Goal: Information Seeking & Learning: Find contact information

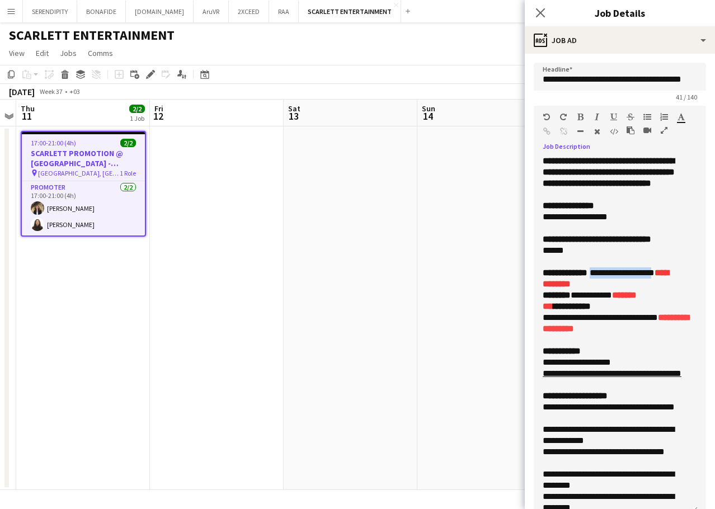
drag, startPoint x: 601, startPoint y: 285, endPoint x: 673, endPoint y: 281, distance: 72.2
click at [673, 281] on p "**********" at bounding box center [611, 278] width 138 height 22
drag, startPoint x: 541, startPoint y: 285, endPoint x: 674, endPoint y: 286, distance: 132.5
click at [674, 286] on div "**********" at bounding box center [615, 333] width 164 height 357
copy p "**********"
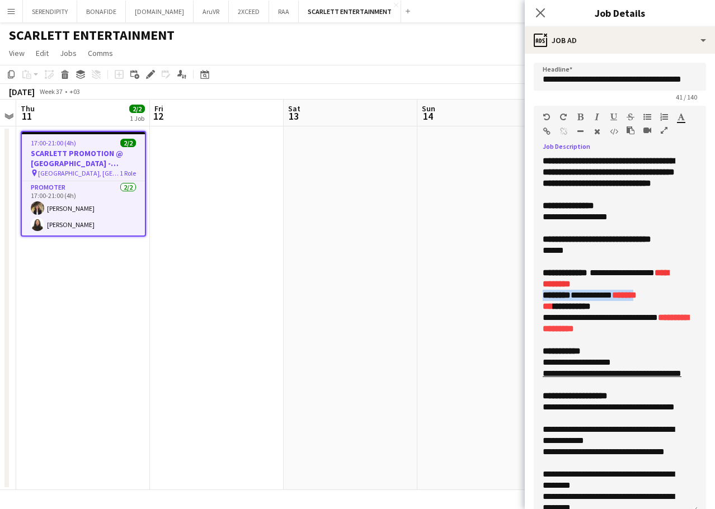
drag, startPoint x: 544, startPoint y: 306, endPoint x: 661, endPoint y: 302, distance: 116.9
click at [661, 301] on p "**********" at bounding box center [611, 295] width 138 height 11
click at [637, 312] on p "**********" at bounding box center [615, 306] width 146 height 11
drag, startPoint x: 542, startPoint y: 306, endPoint x: 663, endPoint y: 304, distance: 121.4
click at [663, 304] on div "**********" at bounding box center [615, 333] width 164 height 357
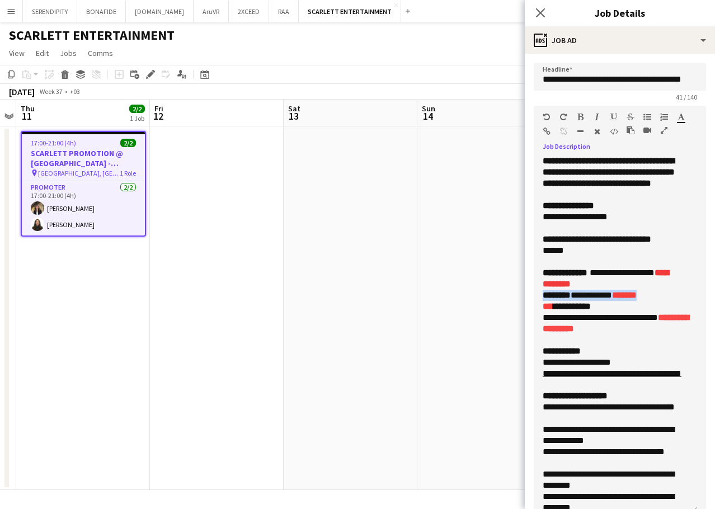
copy p "**********"
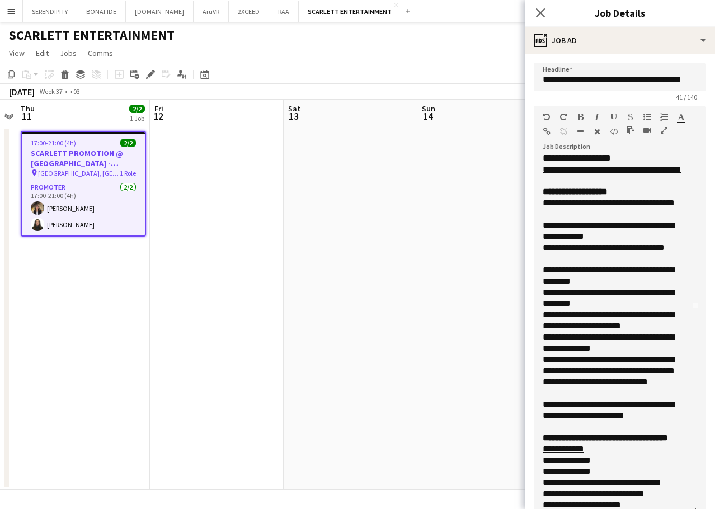
scroll to position [205, 0]
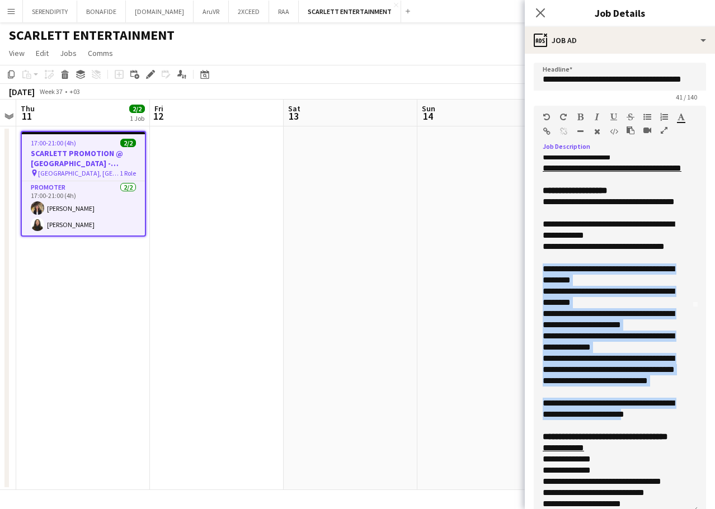
drag, startPoint x: 543, startPoint y: 296, endPoint x: 668, endPoint y: 436, distance: 187.3
click at [668, 436] on div "**********" at bounding box center [615, 308] width 146 height 716
copy div "**********"
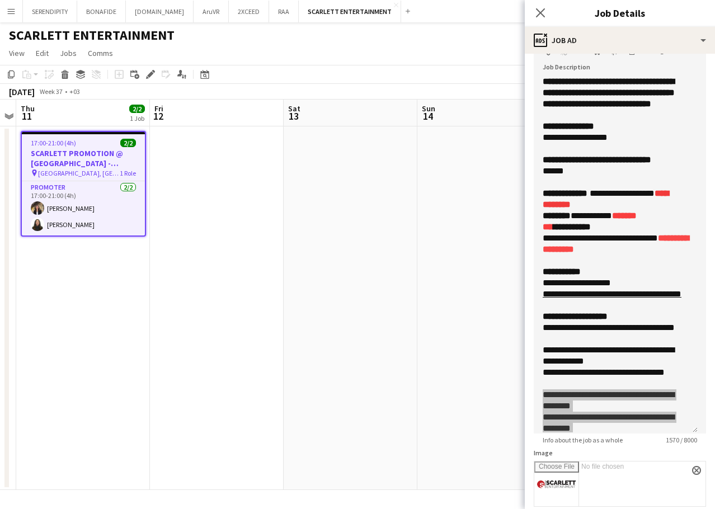
scroll to position [0, 0]
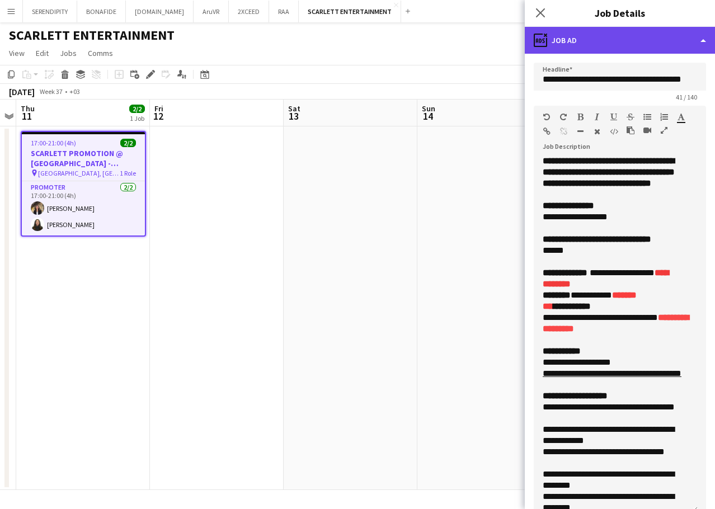
click at [585, 42] on div "ads-window Job Ad" at bounding box center [619, 40] width 190 height 27
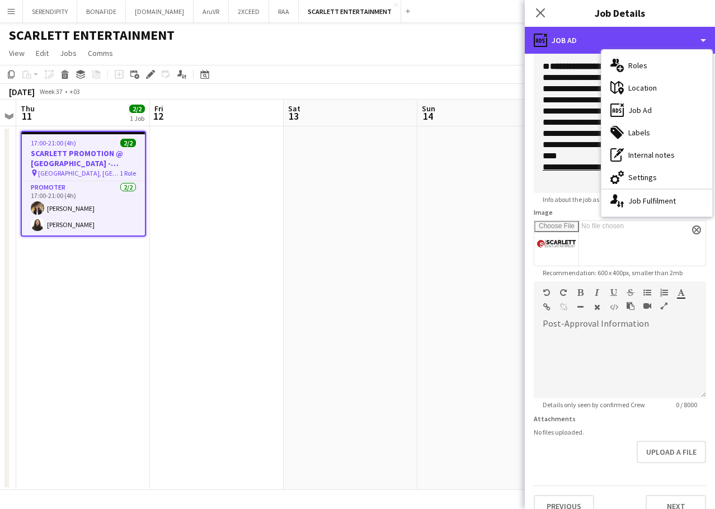
scroll to position [337, 0]
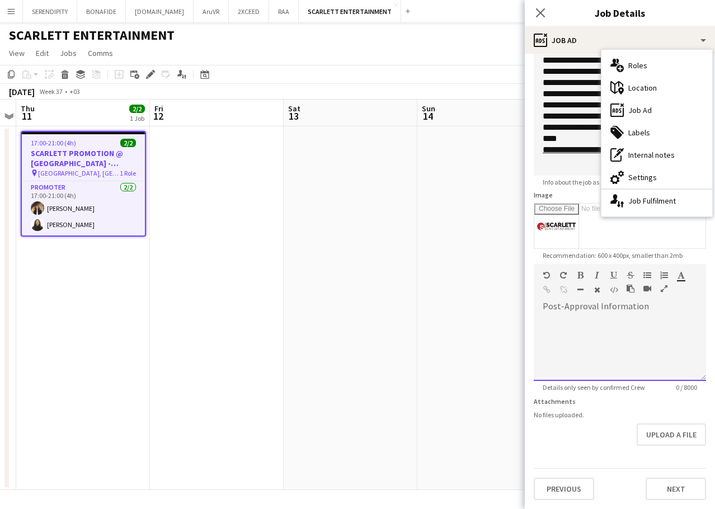
click at [565, 318] on div at bounding box center [619, 347] width 172 height 67
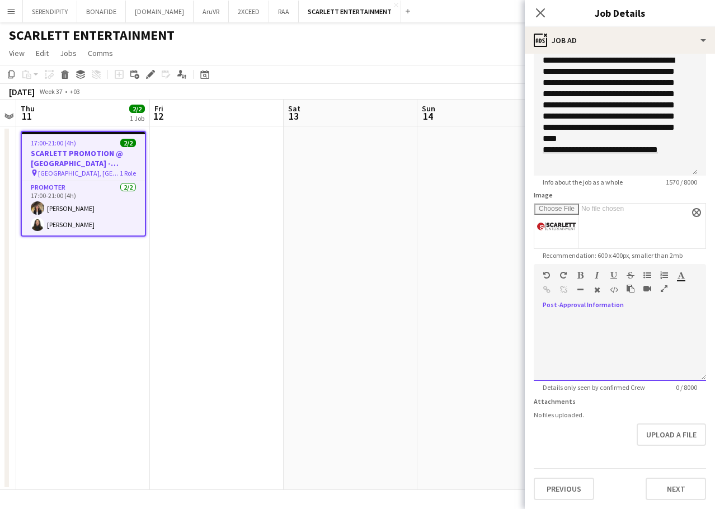
paste div
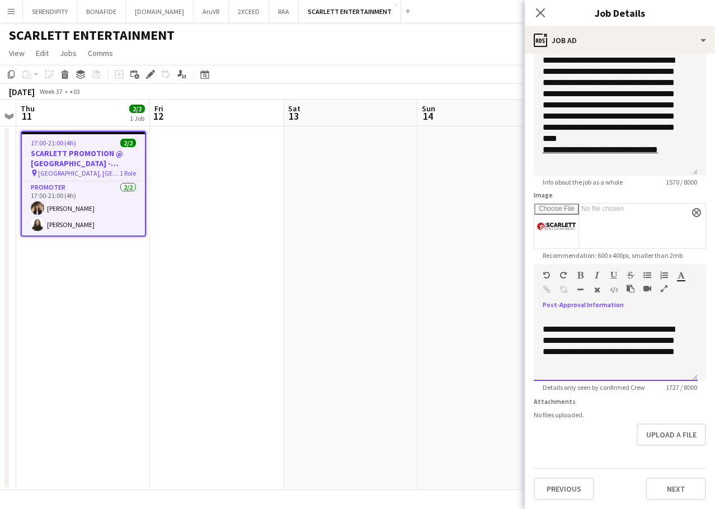
scroll to position [406, 0]
drag, startPoint x: 691, startPoint y: 171, endPoint x: 680, endPoint y: 240, distance: 70.1
click at [680, 240] on form "**********" at bounding box center [619, 93] width 190 height 814
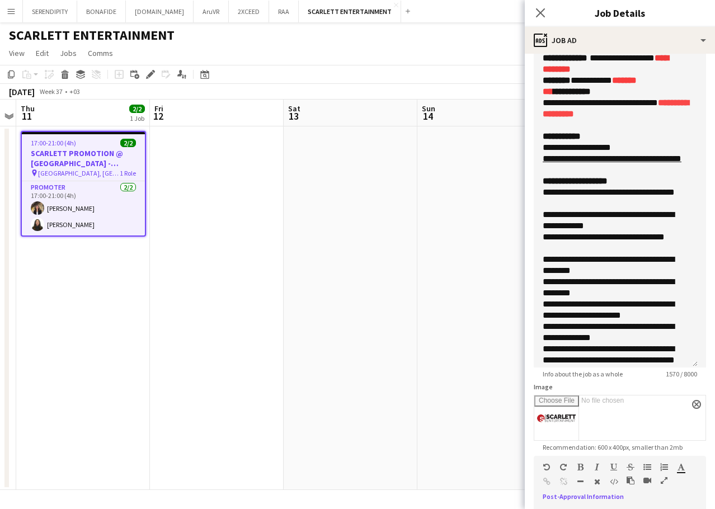
scroll to position [201, 0]
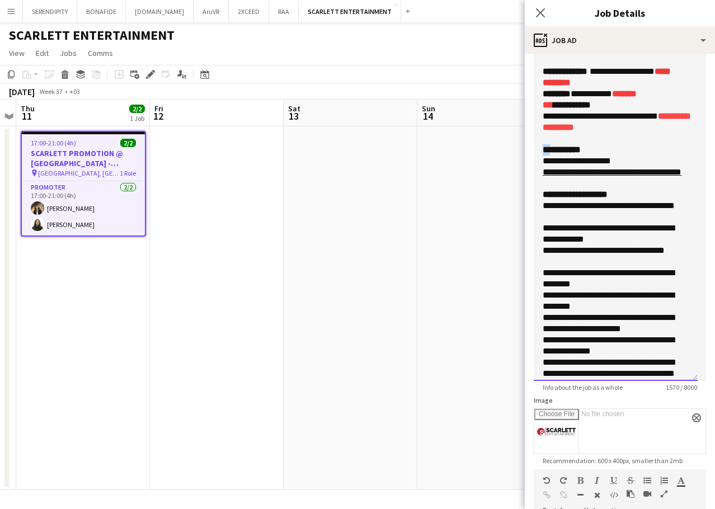
click at [545, 154] on b "**********" at bounding box center [561, 149] width 38 height 8
copy b "**"
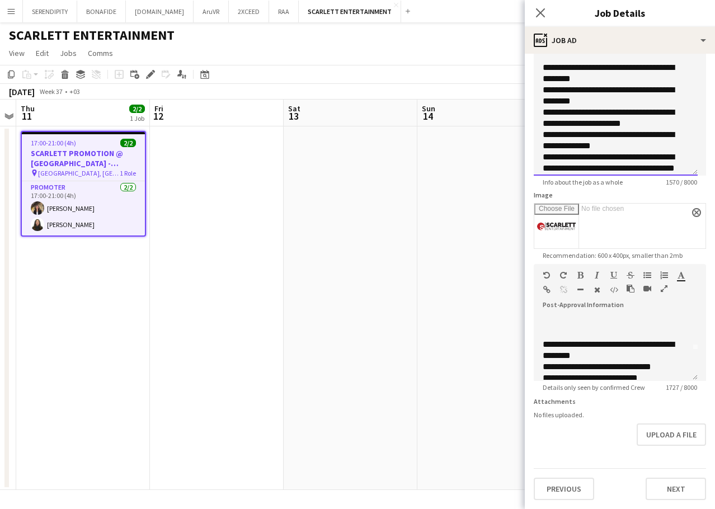
scroll to position [27, 0]
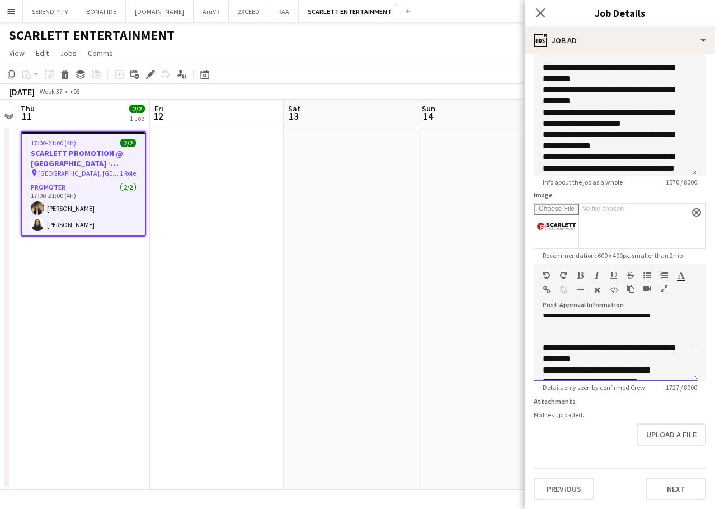
click at [543, 348] on div "**********" at bounding box center [611, 353] width 138 height 22
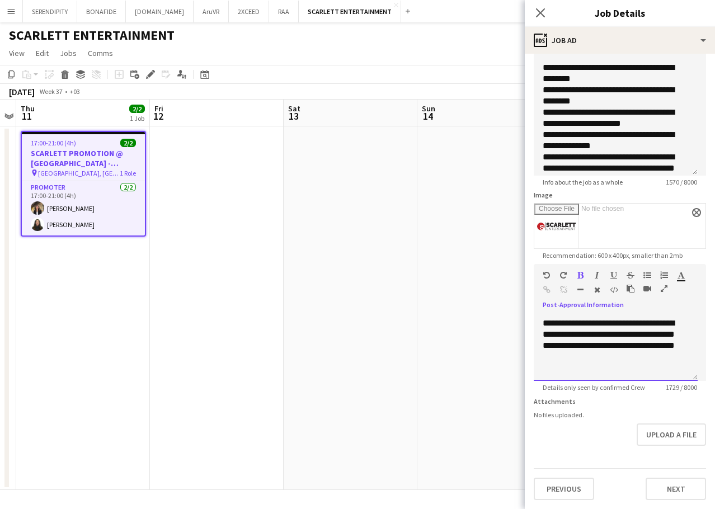
scroll to position [836, 0]
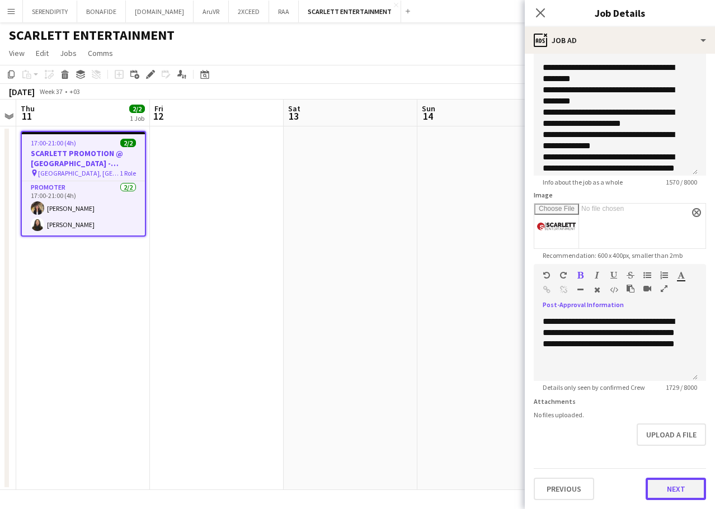
click at [670, 489] on button "Next" at bounding box center [675, 488] width 60 height 22
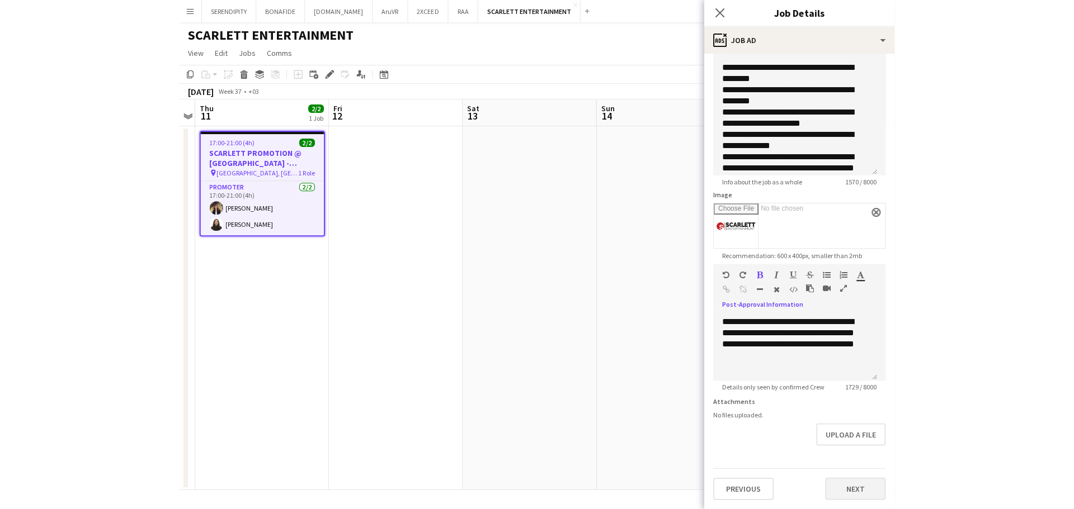
scroll to position [0, 0]
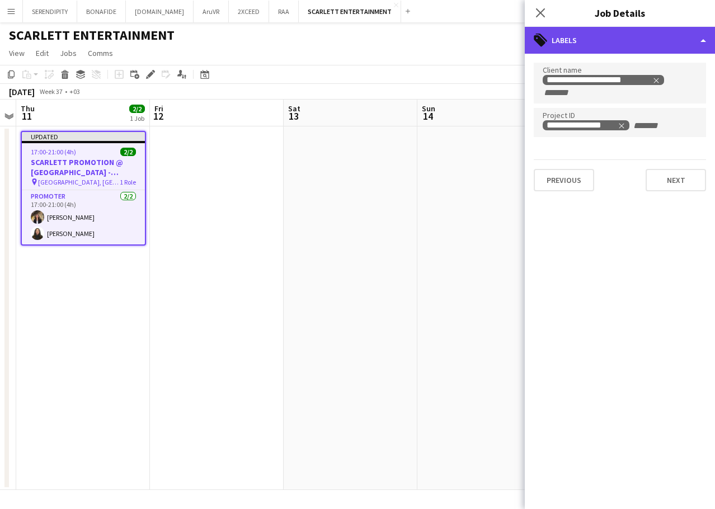
click at [644, 42] on div "tags-double Labels" at bounding box center [619, 40] width 190 height 27
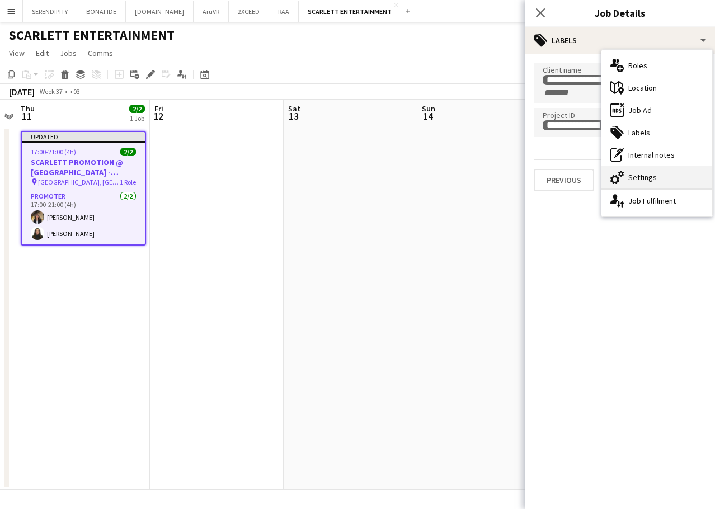
click at [661, 173] on div "cog-double-3 Settings" at bounding box center [656, 177] width 111 height 22
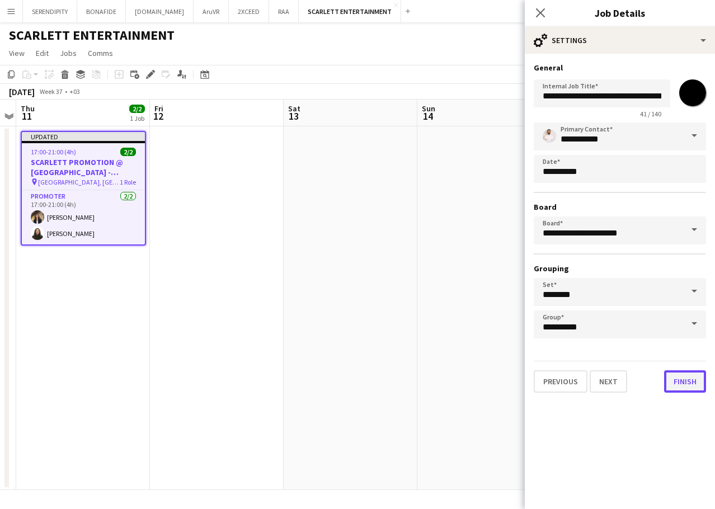
click at [687, 380] on button "Finish" at bounding box center [685, 381] width 42 height 22
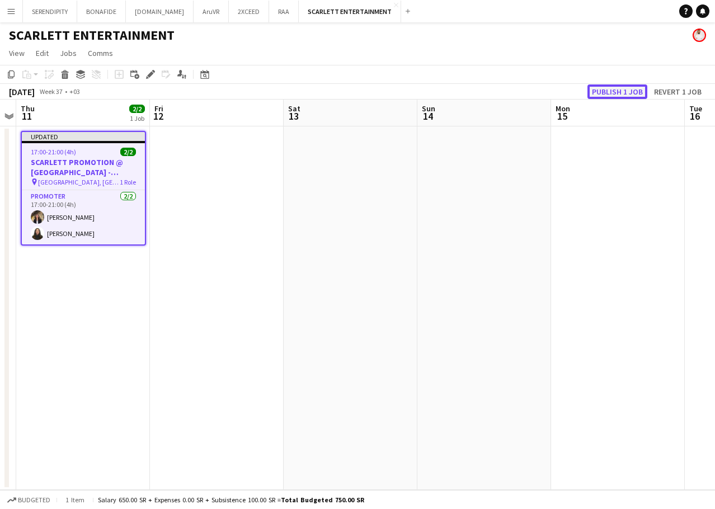
click at [617, 89] on button "Publish 1 job" at bounding box center [617, 91] width 60 height 15
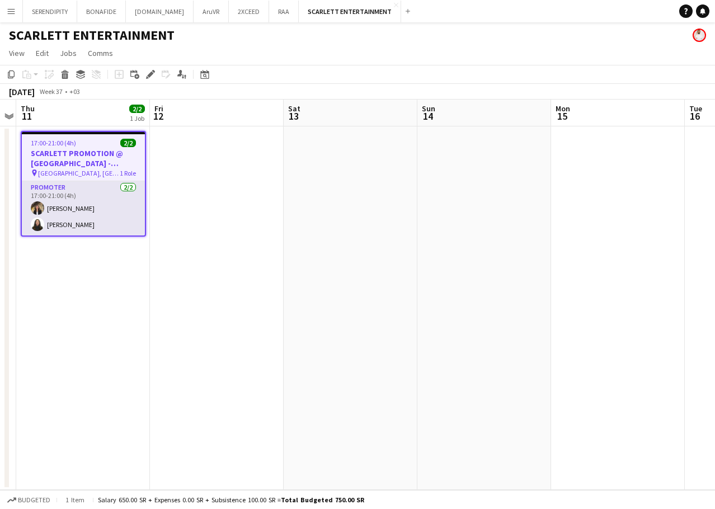
click at [63, 210] on app-card-role "Promoter [DATE] 17:00-21:00 (4h) [PERSON_NAME]" at bounding box center [83, 208] width 123 height 54
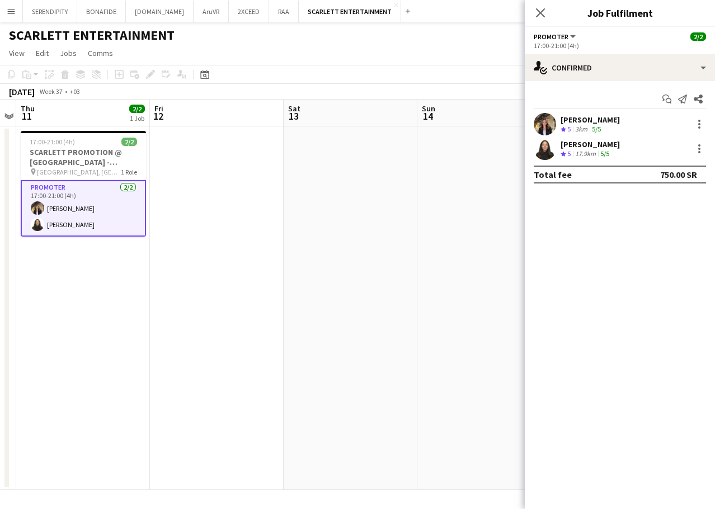
click at [602, 125] on div "5/5" at bounding box center [595, 130] width 13 height 10
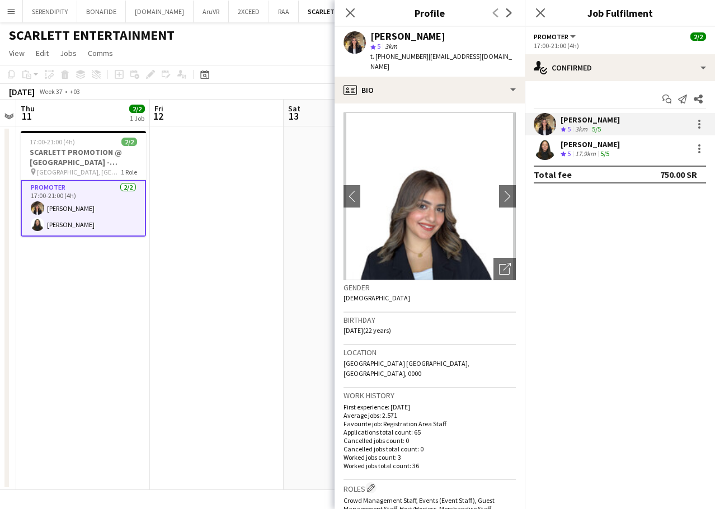
drag, startPoint x: 418, startPoint y: 58, endPoint x: 377, endPoint y: 59, distance: 41.4
click at [377, 59] on span "t. [PHONE_NUMBER]" at bounding box center [399, 56] width 58 height 8
copy span "[PHONE_NUMBER]"
click at [582, 144] on div "[PERSON_NAME]" at bounding box center [589, 144] width 59 height 10
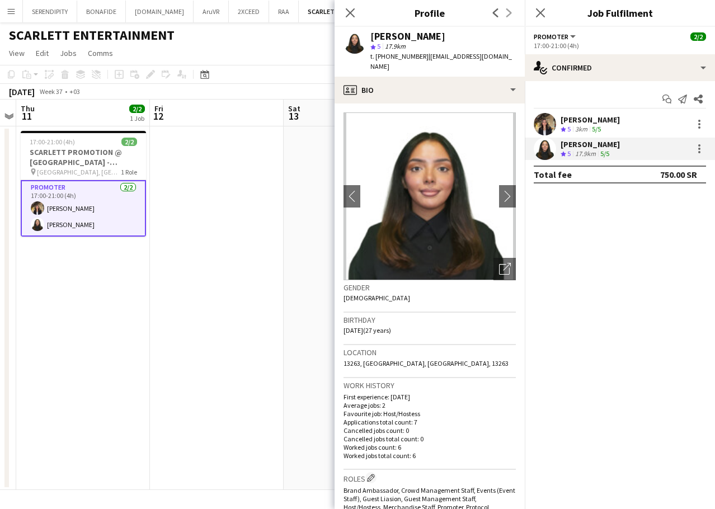
drag, startPoint x: 418, startPoint y: 58, endPoint x: 378, endPoint y: 60, distance: 39.8
click at [378, 60] on span "t. [PHONE_NUMBER]" at bounding box center [399, 56] width 58 height 8
copy span "966540789630"
click at [350, 9] on icon "Close pop-in" at bounding box center [349, 12] width 11 height 11
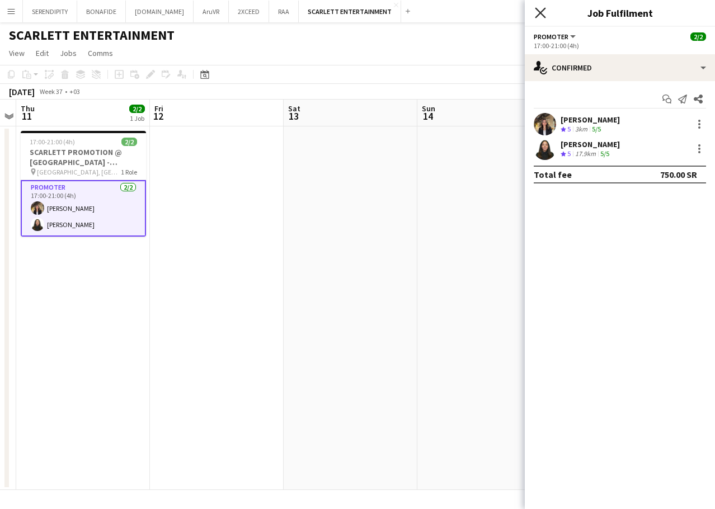
click at [539, 14] on icon at bounding box center [540, 12] width 11 height 11
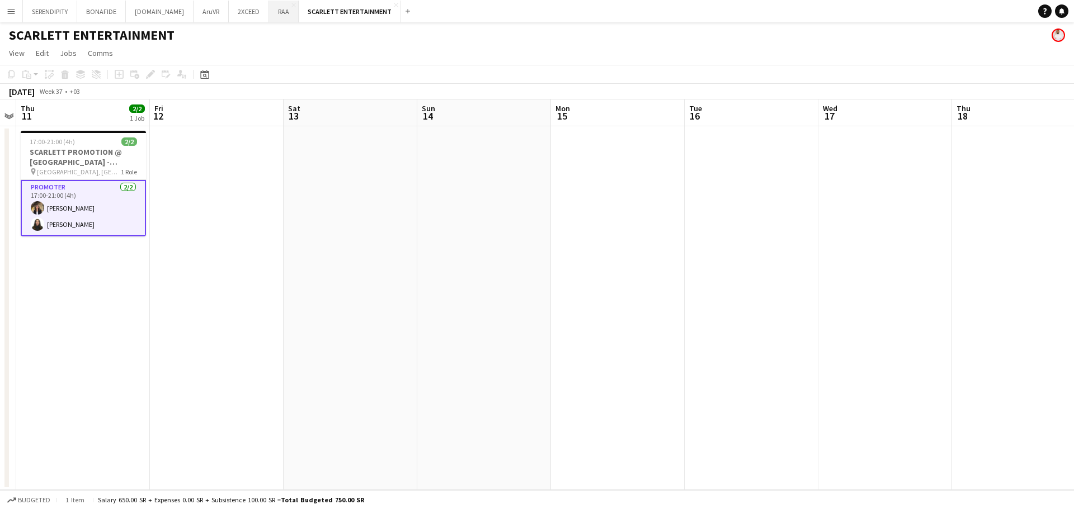
click at [269, 12] on button "RAA Close" at bounding box center [284, 12] width 30 height 22
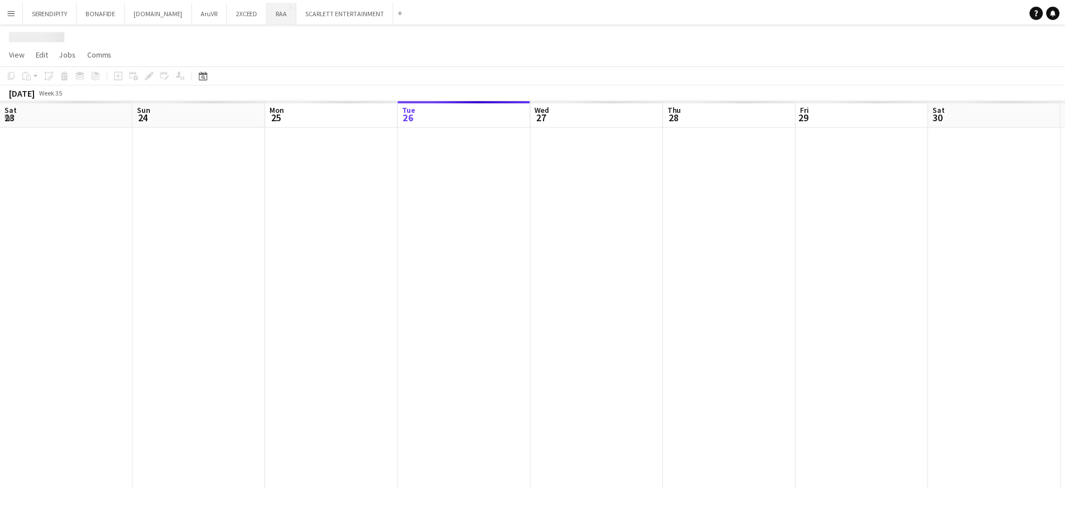
scroll to position [0, 267]
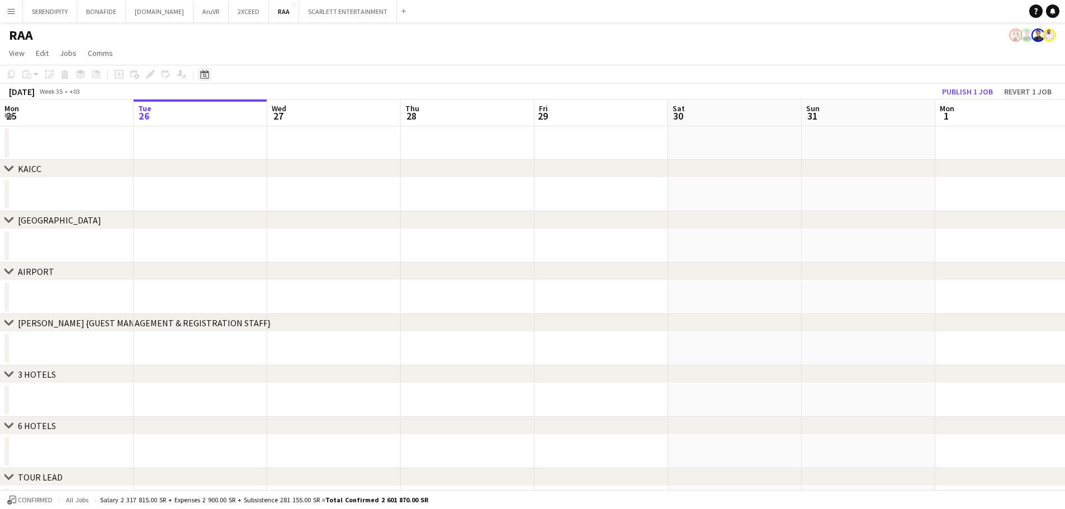
click at [206, 75] on icon "Date picker" at bounding box center [204, 74] width 9 height 9
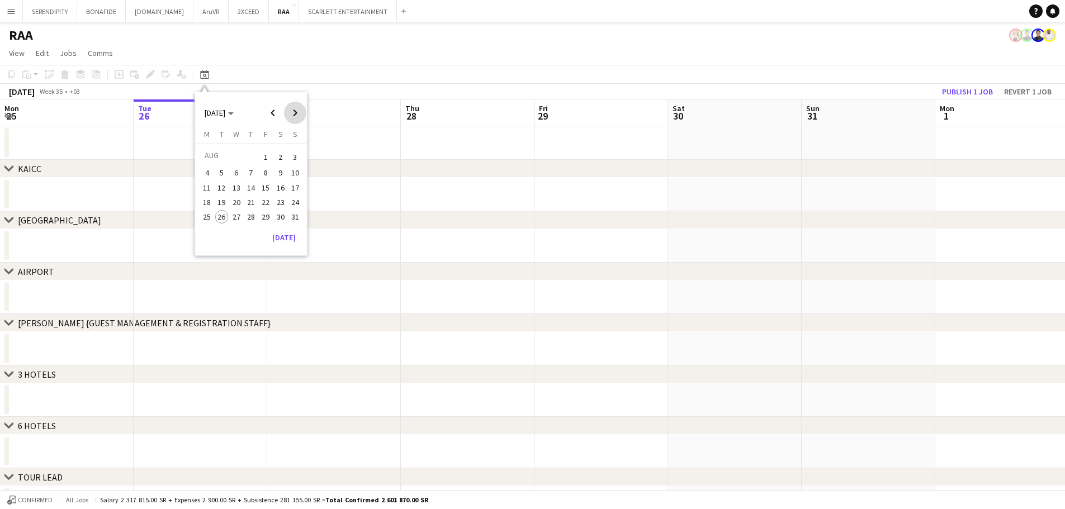
click at [298, 113] on span "Next month" at bounding box center [295, 113] width 22 height 22
click at [291, 214] on span "26" at bounding box center [295, 213] width 13 height 13
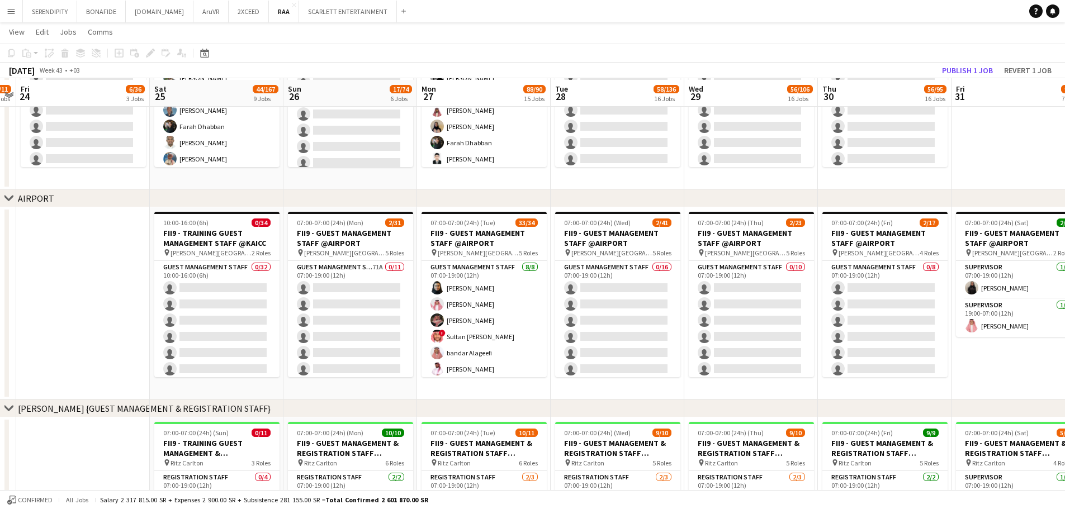
scroll to position [391, 0]
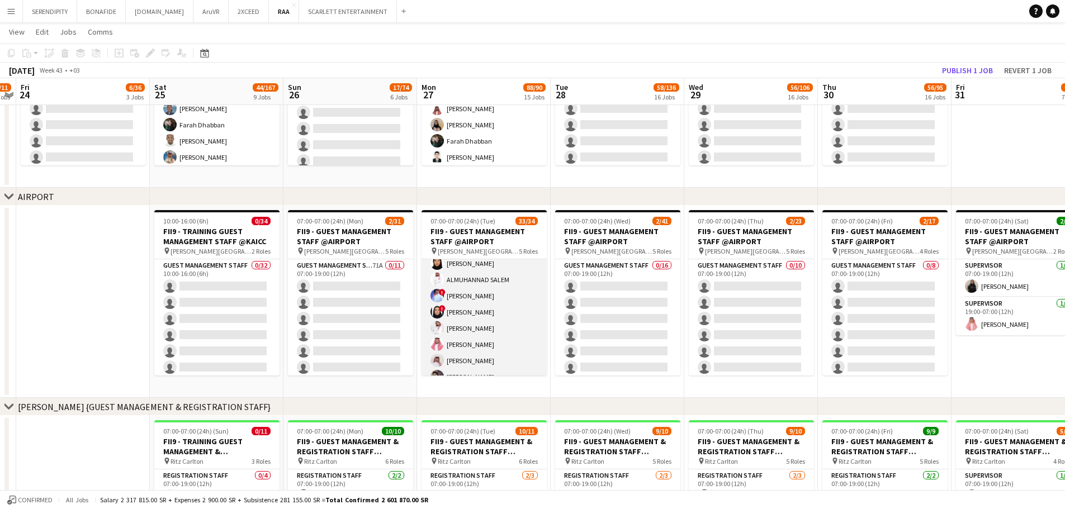
click at [488, 312] on app-card-role "Guest Management Staff 16/17 12:00-00:00 (12h) [PERSON_NAME] Abdelwassie Riyadh…" at bounding box center [484, 336] width 125 height 297
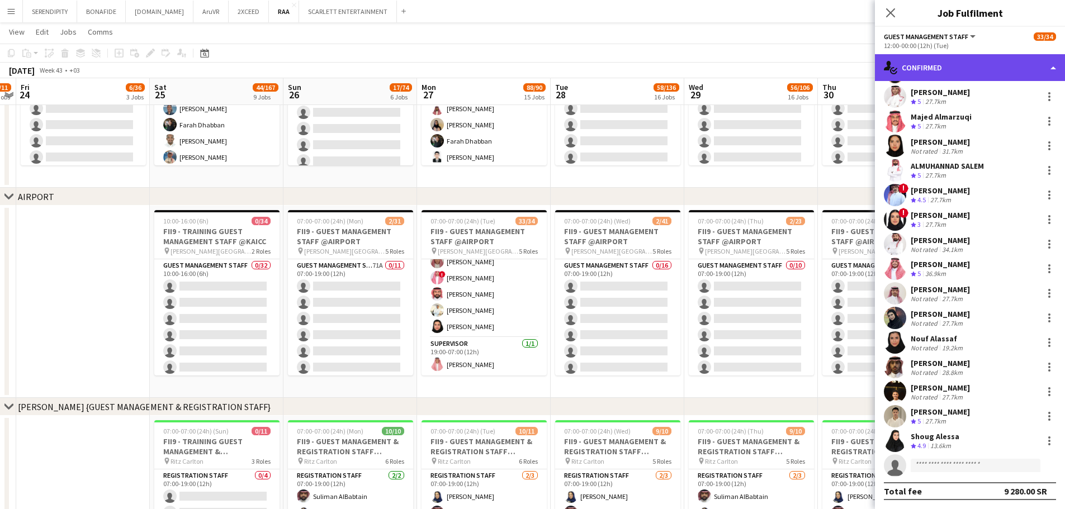
click at [981, 65] on div "single-neutral-actions-check-2 Confirmed" at bounding box center [970, 67] width 190 height 27
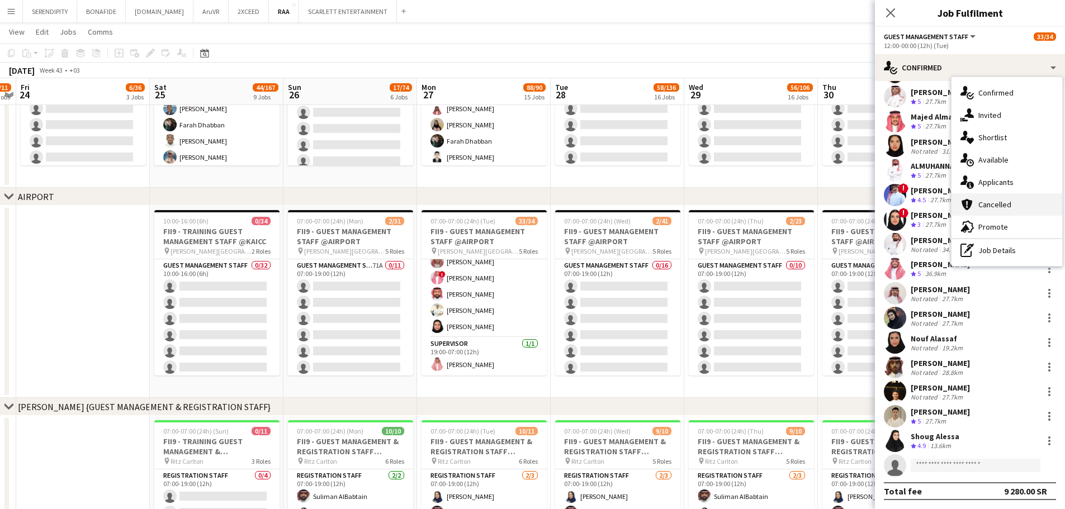
click at [1018, 204] on div "cancellation Cancelled" at bounding box center [1007, 204] width 111 height 22
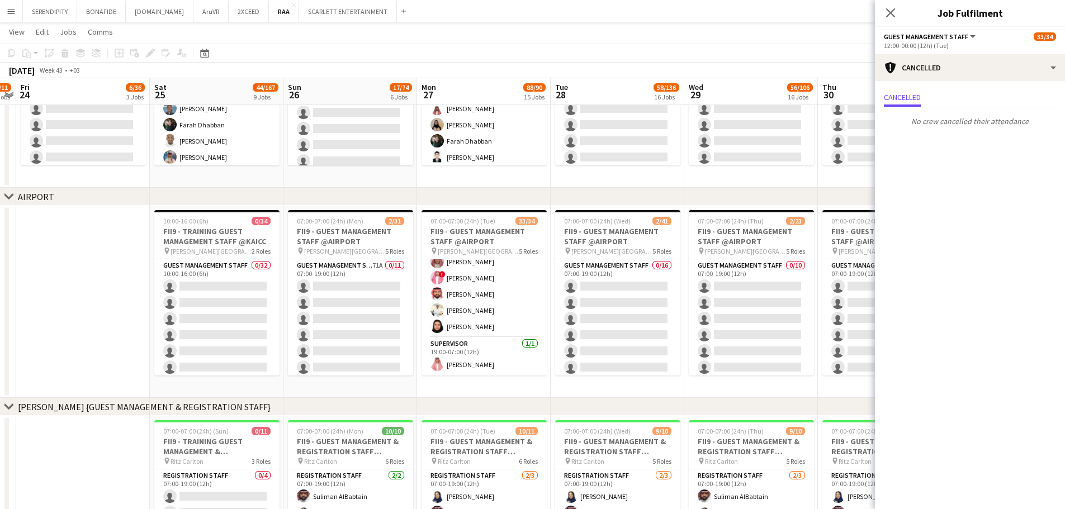
scroll to position [0, 0]
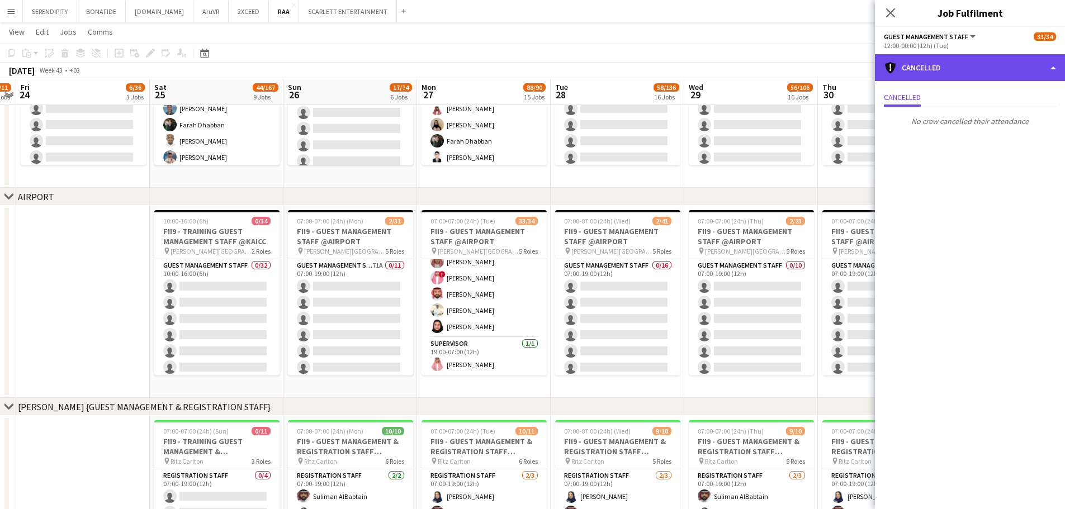
click at [988, 66] on div "cancellation Cancelled" at bounding box center [970, 67] width 190 height 27
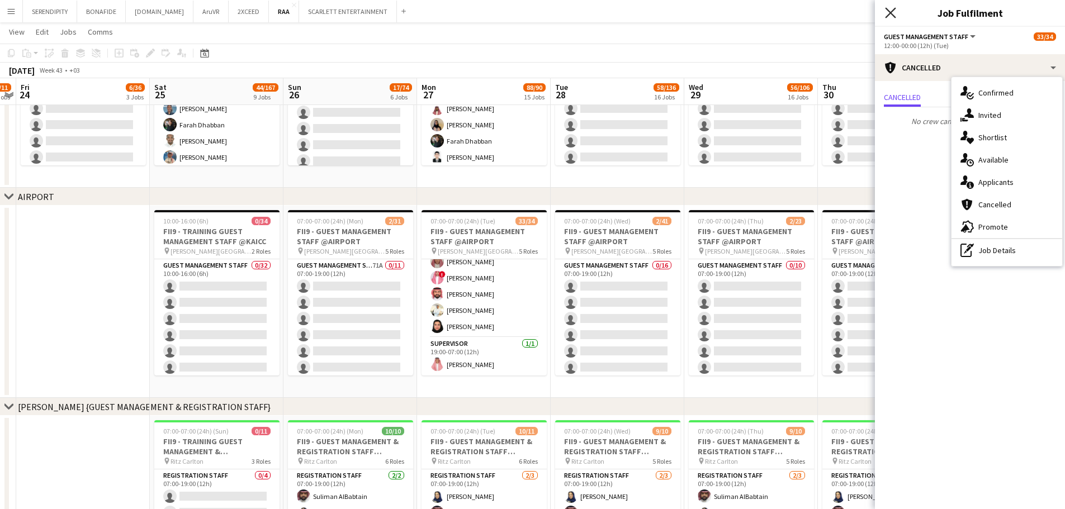
click at [893, 12] on icon "Close pop-in" at bounding box center [890, 12] width 11 height 11
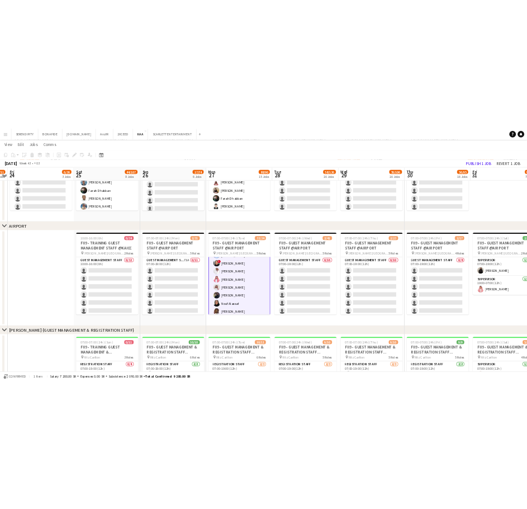
scroll to position [304, 0]
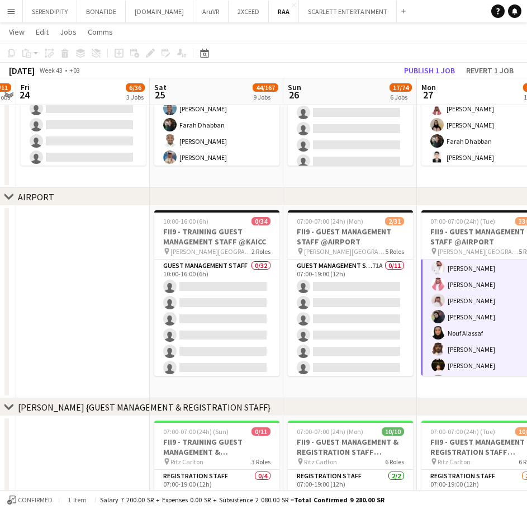
click at [484, 299] on app-card-role "Guest Management Staff 16/17 12:00-00:00 (12h) [PERSON_NAME] Abdelwassie Riyadh…" at bounding box center [484, 276] width 125 height 300
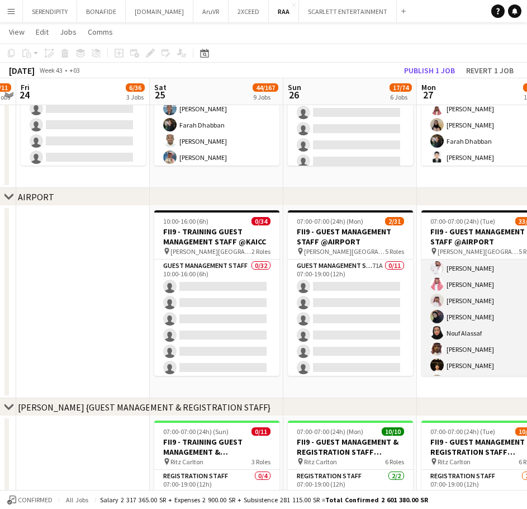
click at [483, 294] on app-card-role "Guest Management Staff 16/17 12:00-00:00 (12h) [PERSON_NAME] Abdelwassie Riyadh…" at bounding box center [484, 275] width 125 height 297
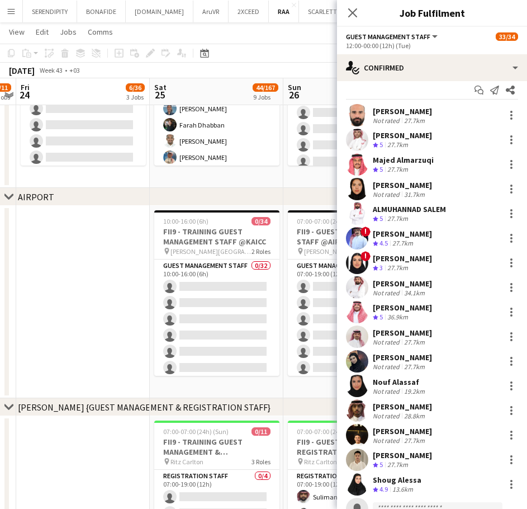
scroll to position [18, 0]
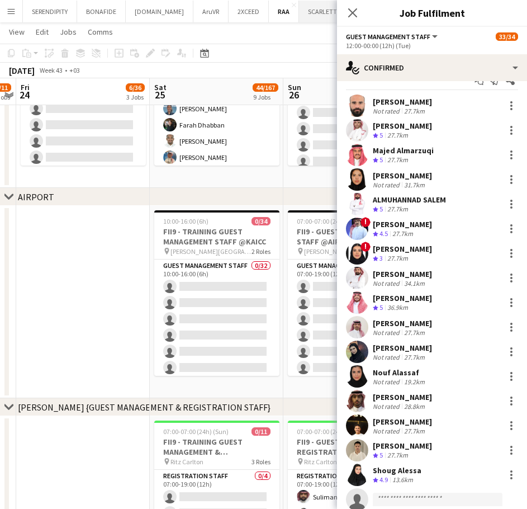
click at [360, 10] on app-icon "Close pop-in" at bounding box center [352, 12] width 13 height 13
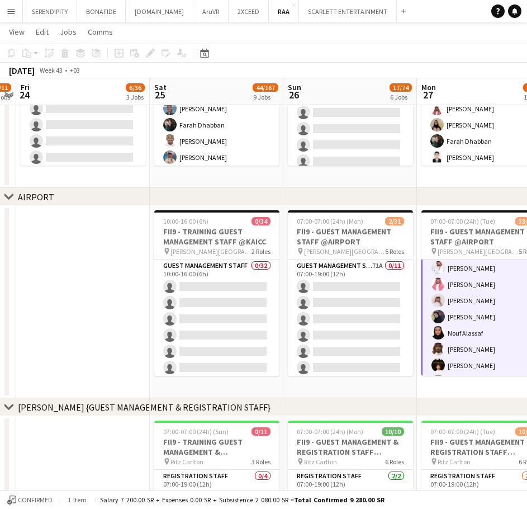
click at [12, 9] on app-icon "Menu" at bounding box center [11, 11] width 9 height 9
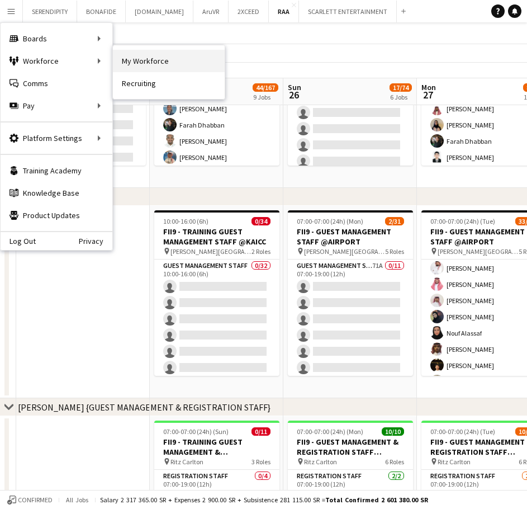
click at [131, 63] on link "My Workforce" at bounding box center [169, 61] width 112 height 22
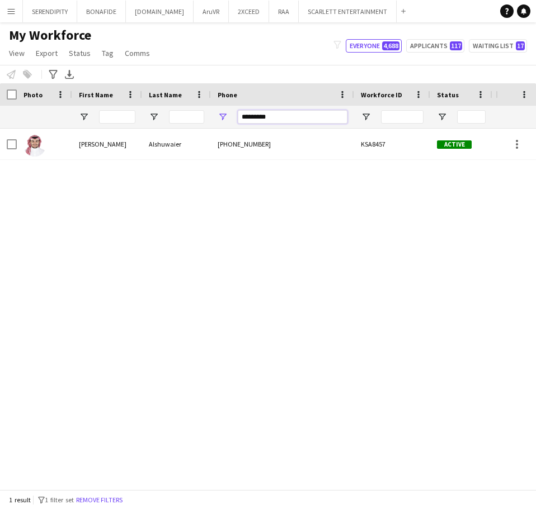
click at [297, 116] on input "*********" at bounding box center [293, 116] width 110 height 13
type input "*"
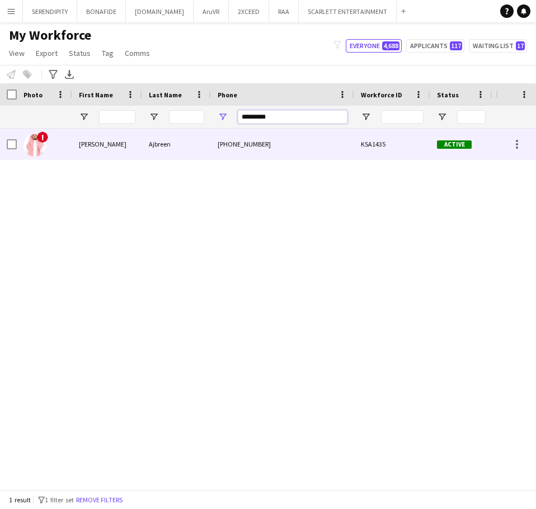
type input "*********"
click at [188, 136] on div "Ajbreen" at bounding box center [176, 144] width 69 height 31
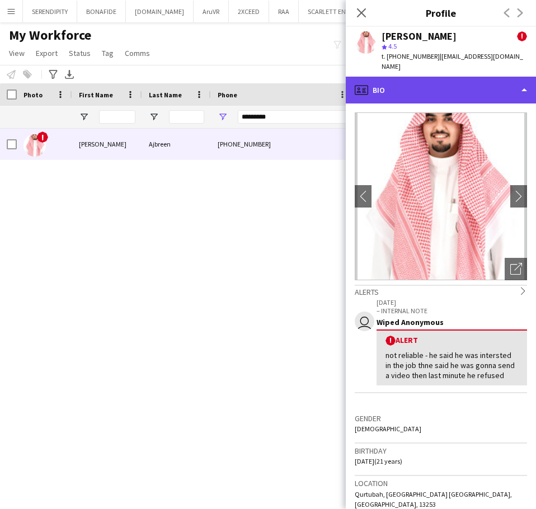
click at [509, 79] on div "profile Bio" at bounding box center [441, 90] width 190 height 27
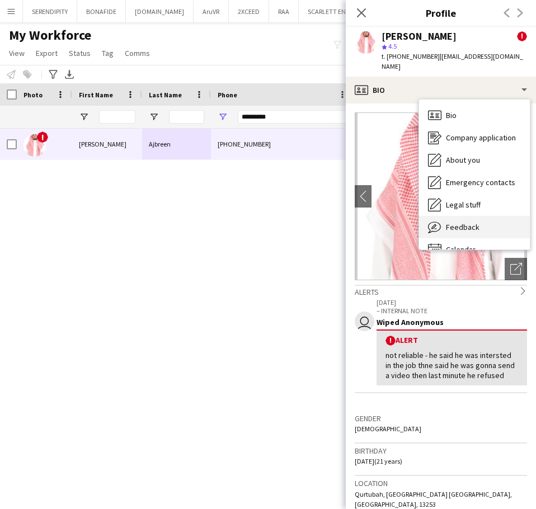
click at [497, 216] on div "Feedback Feedback" at bounding box center [474, 227] width 111 height 22
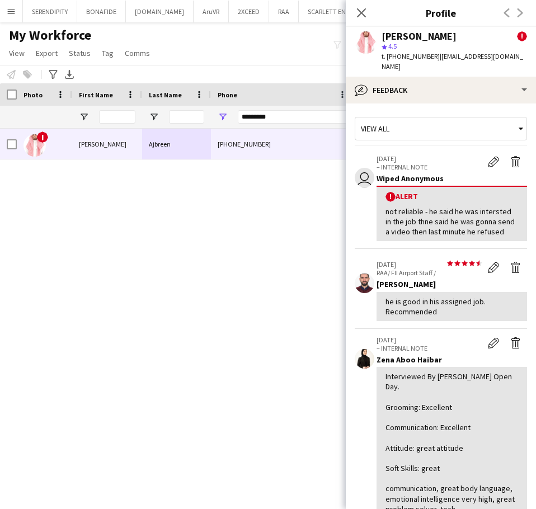
drag, startPoint x: 429, startPoint y: 56, endPoint x: 387, endPoint y: 57, distance: 41.9
click at [387, 57] on span "t. [PHONE_NUMBER]" at bounding box center [410, 56] width 58 height 8
copy span "[PHONE_NUMBER]"
drag, startPoint x: 505, startPoint y: 55, endPoint x: 436, endPoint y: 56, distance: 69.9
click at [436, 56] on span "| [EMAIL_ADDRESS][DOMAIN_NAME]" at bounding box center [451, 61] width 141 height 18
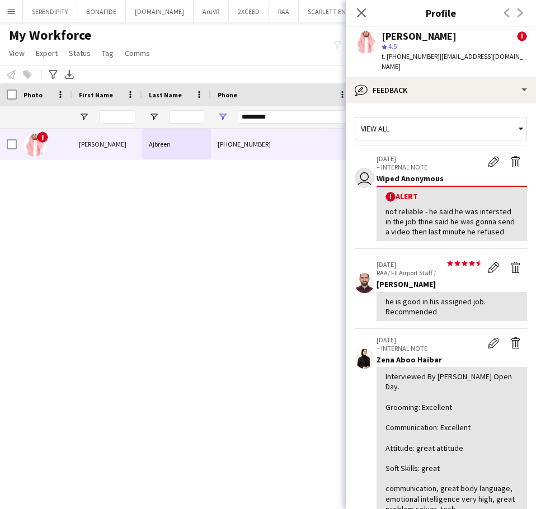
copy span "[EMAIL_ADDRESS][DOMAIN_NAME]"
click at [360, 8] on icon "Close pop-in" at bounding box center [361, 12] width 11 height 11
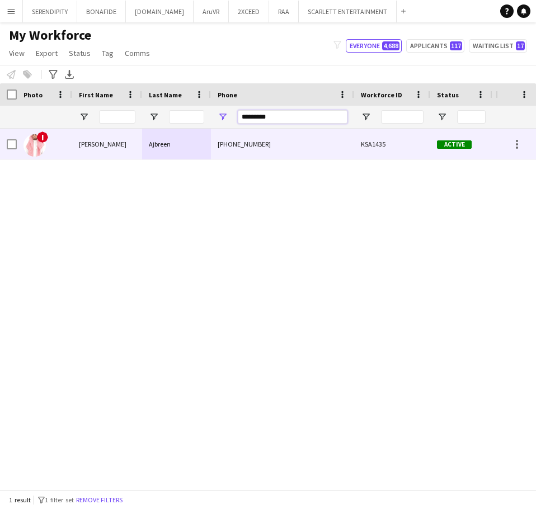
drag, startPoint x: 299, startPoint y: 118, endPoint x: 191, endPoint y: 134, distance: 109.0
click at [191, 134] on div "Workforce Details Photo First Name" at bounding box center [268, 286] width 536 height 406
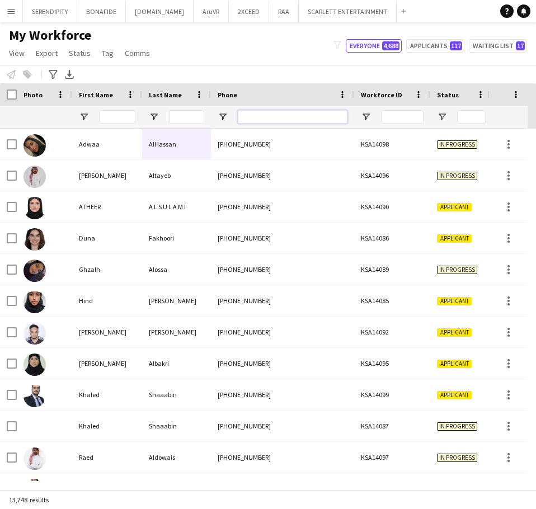
click at [257, 116] on input "Phone Filter Input" at bounding box center [293, 116] width 110 height 13
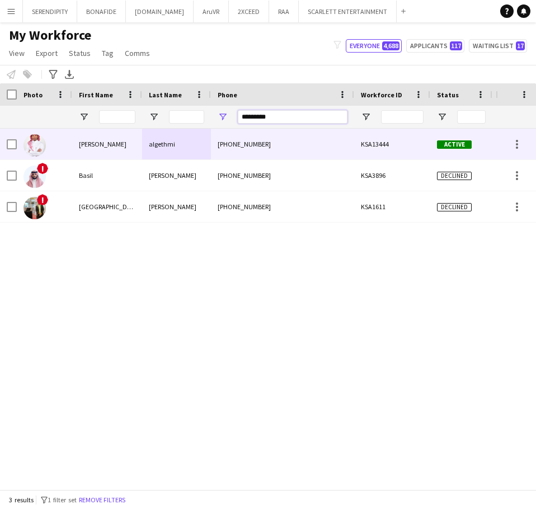
type input "*********"
click at [303, 142] on div "[PHONE_NUMBER]" at bounding box center [282, 144] width 143 height 31
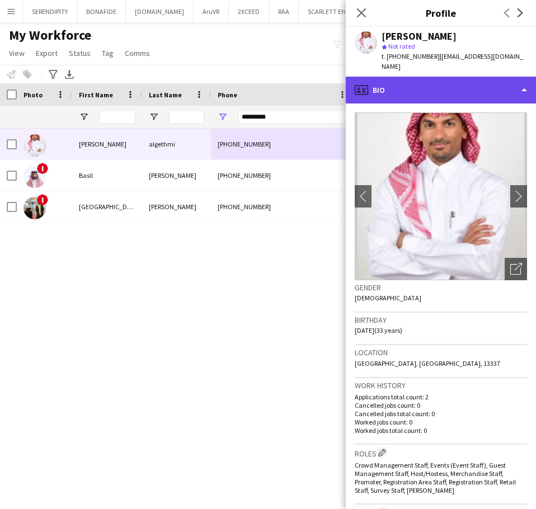
click at [484, 77] on div "profile Bio" at bounding box center [441, 90] width 190 height 27
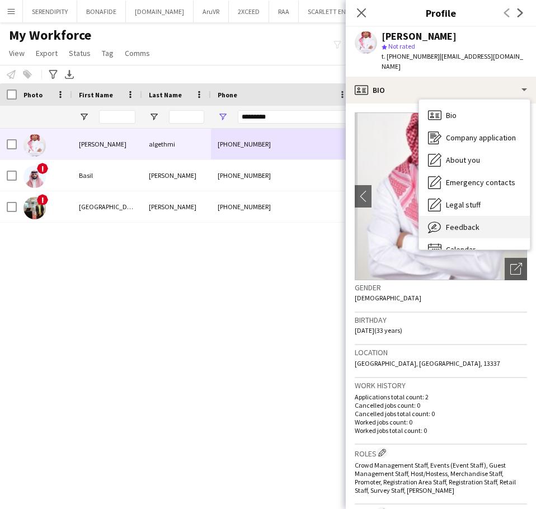
click at [486, 216] on div "Feedback Feedback" at bounding box center [474, 227] width 111 height 22
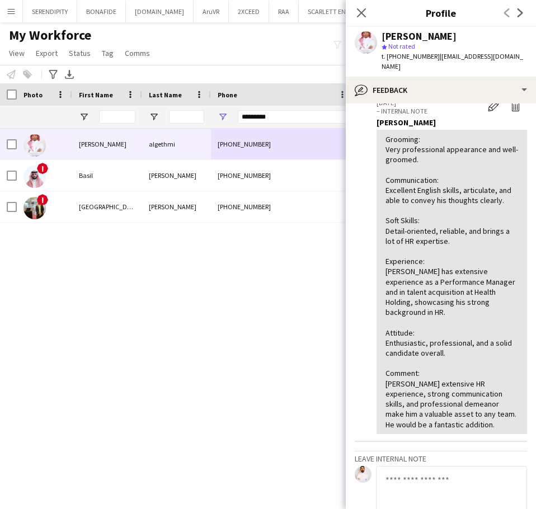
scroll to position [74, 0]
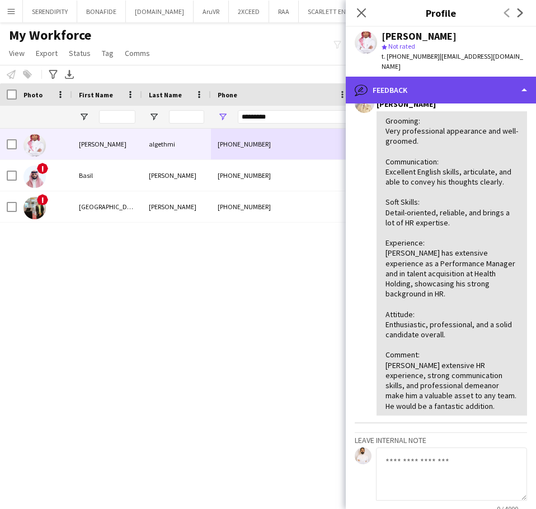
click at [474, 84] on div "bubble-pencil Feedback" at bounding box center [441, 90] width 190 height 27
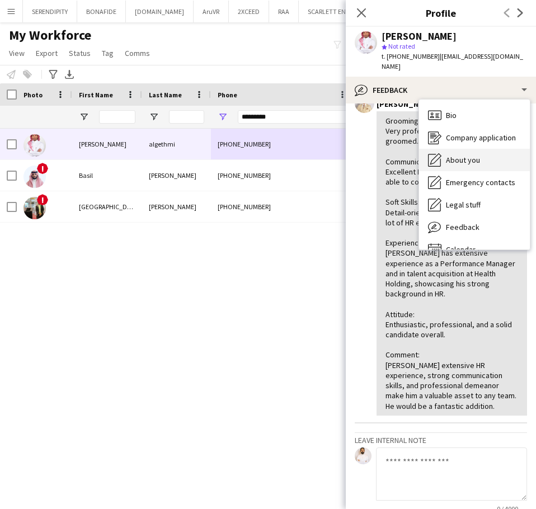
click at [477, 155] on span "About you" at bounding box center [463, 160] width 34 height 10
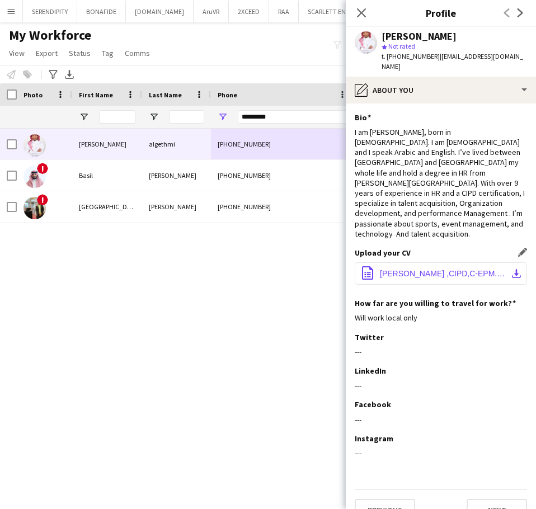
click at [425, 269] on span "[PERSON_NAME] ,CIPD,C-EPM.pdf" at bounding box center [443, 273] width 126 height 9
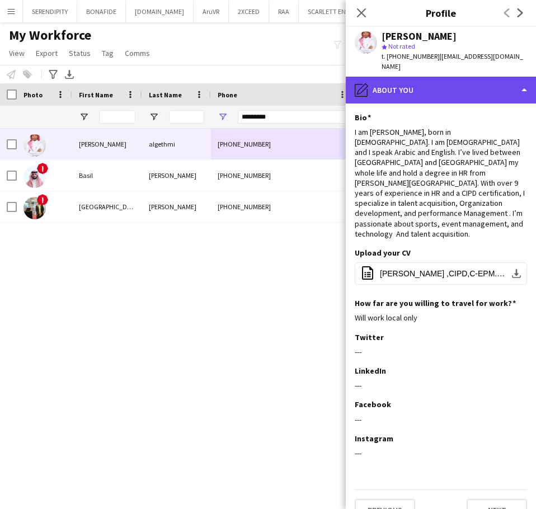
click at [417, 78] on div "pencil4 About you" at bounding box center [441, 90] width 190 height 27
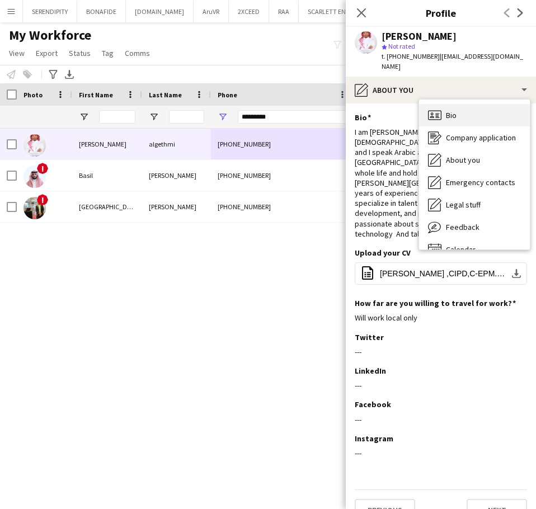
click at [454, 104] on div "Bio Bio" at bounding box center [474, 115] width 111 height 22
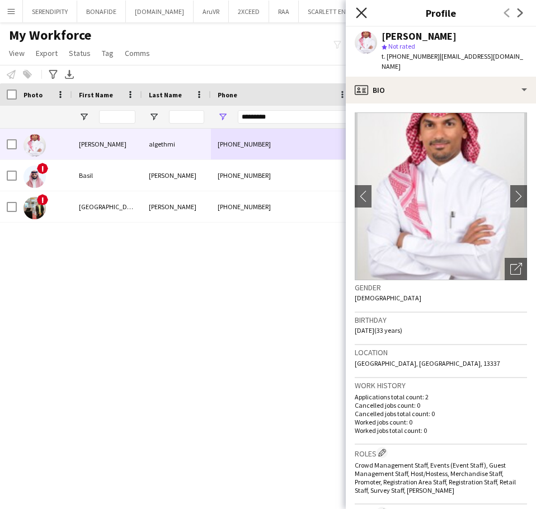
click at [360, 7] on icon "Close pop-in" at bounding box center [361, 12] width 11 height 11
